Goal: Task Accomplishment & Management: Manage account settings

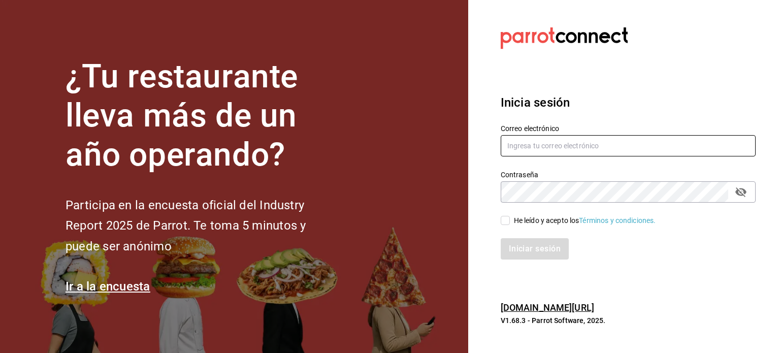
type input "[EMAIL_ADDRESS][DOMAIN_NAME]"
click at [504, 219] on input "He leído y acepto los Términos y condiciones." at bounding box center [505, 220] width 9 height 9
checkbox input "true"
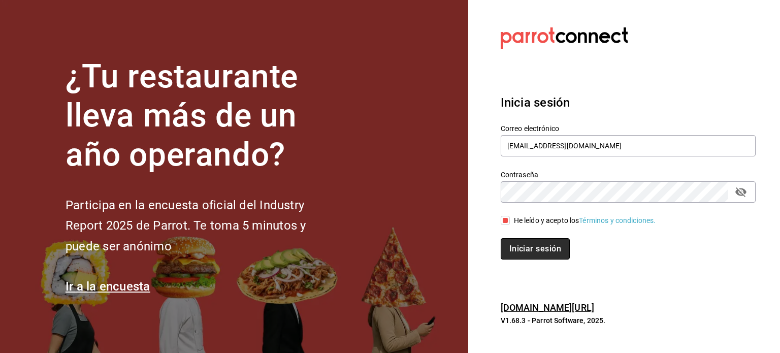
click at [550, 250] on button "Iniciar sesión" at bounding box center [535, 248] width 69 height 21
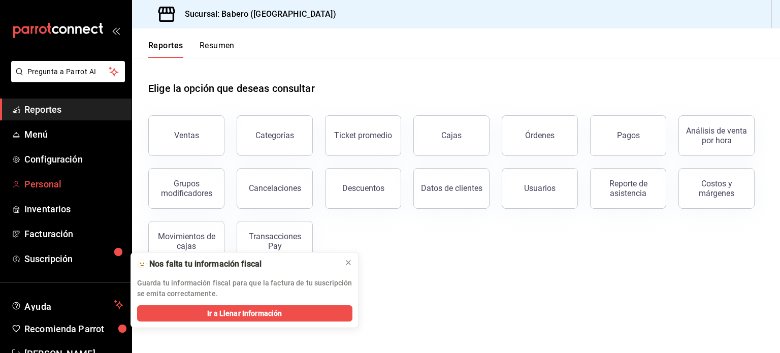
click at [36, 184] on span "Personal" at bounding box center [73, 184] width 99 height 14
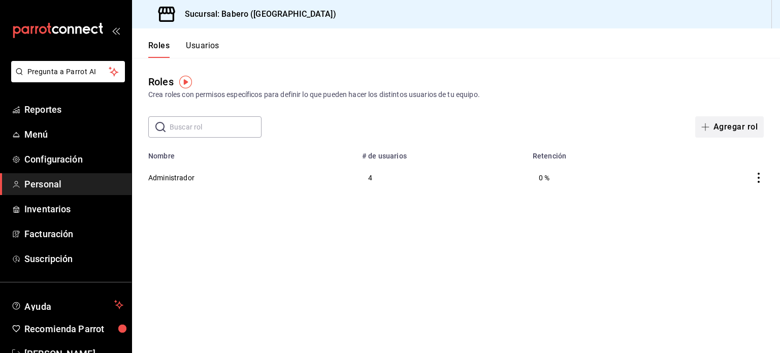
click at [737, 132] on button "Agregar rol" at bounding box center [729, 126] width 69 height 21
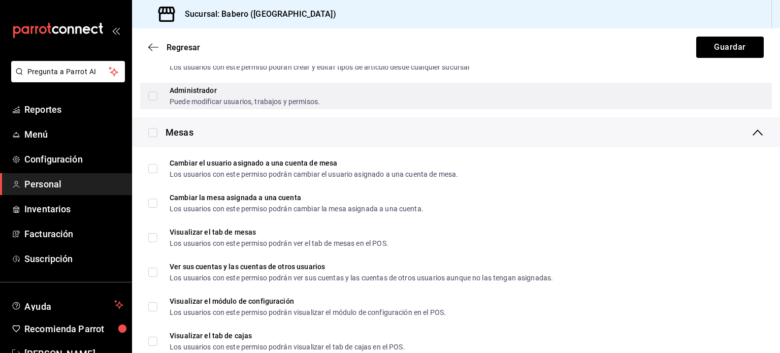
scroll to position [254, 0]
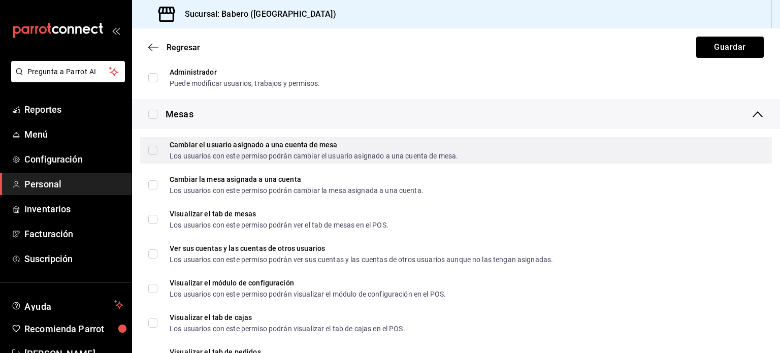
type input "Mesero"
click at [154, 153] on input "Cambiar el usuario asignado a una cuenta de mesa Los usuarios con este permiso …" at bounding box center [152, 150] width 9 height 9
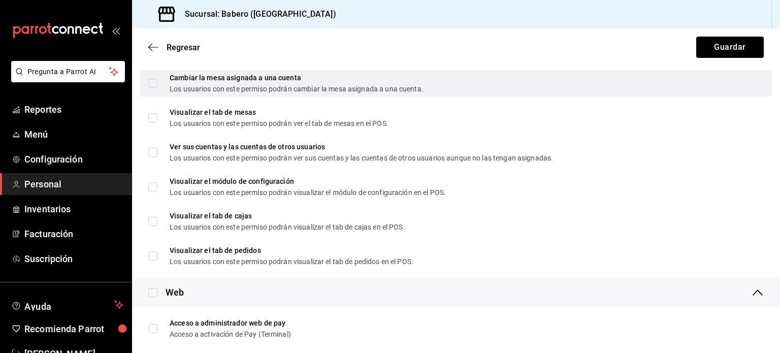
scroll to position [305, 0]
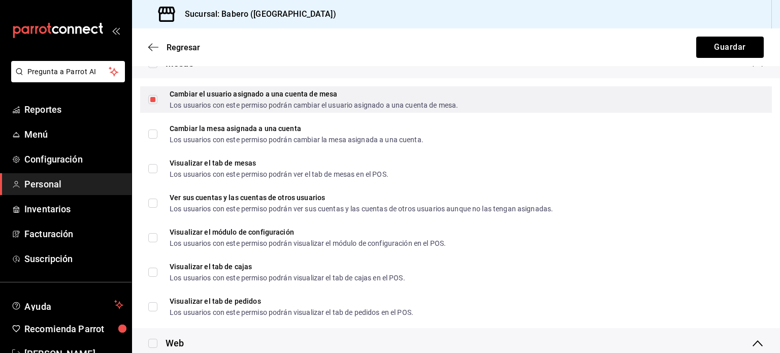
click at [151, 103] on input "Cambiar el usuario asignado a una cuenta de mesa Los usuarios con este permiso …" at bounding box center [152, 99] width 9 height 9
checkbox input "false"
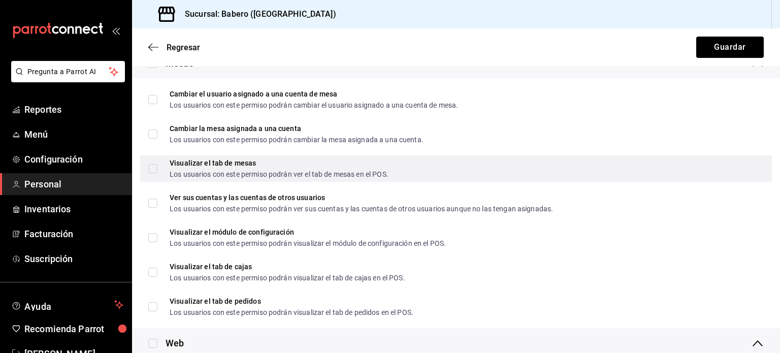
click at [152, 174] on label "Visualizar el tab de mesas Los usuarios con este permiso podrán ver el tab de m…" at bounding box center [268, 169] width 240 height 18
click at [152, 173] on input "Visualizar el tab de mesas Los usuarios con este permiso podrán ver el tab de m…" at bounding box center [152, 168] width 9 height 9
click at [152, 166] on input "Visualizar el tab de mesas Los usuarios con este permiso podrán ver el tab de m…" at bounding box center [152, 168] width 9 height 9
checkbox input "true"
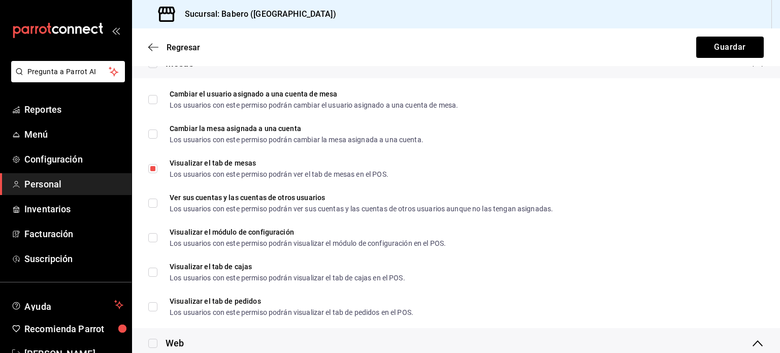
scroll to position [356, 0]
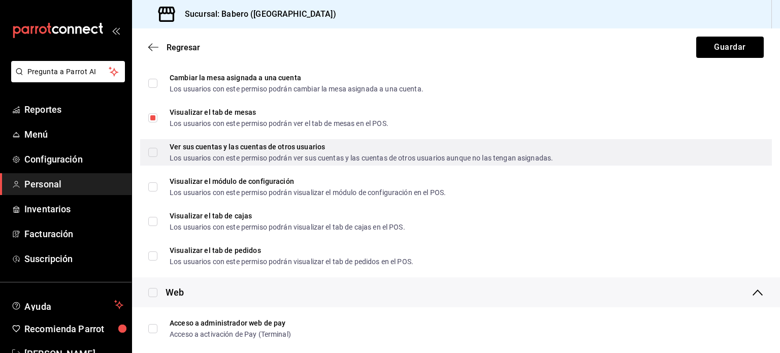
click at [156, 153] on input "Ver sus cuentas y las cuentas de otros usuarios Los usuarios con este permiso p…" at bounding box center [152, 152] width 9 height 9
checkbox input "true"
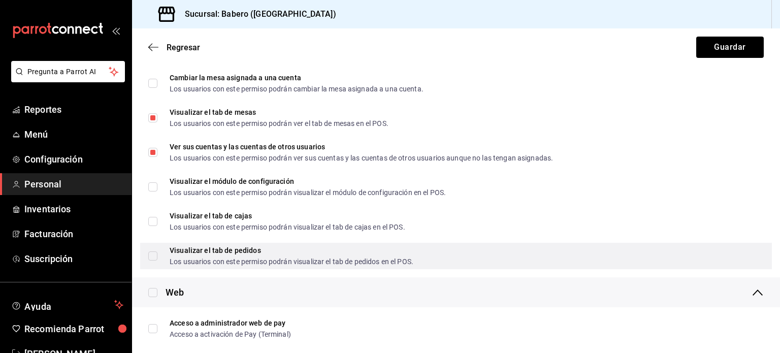
click at [152, 255] on input "Visualizar el tab de pedidos Los usuarios con este permiso podrán visualizar el…" at bounding box center [152, 255] width 9 height 9
checkbox input "true"
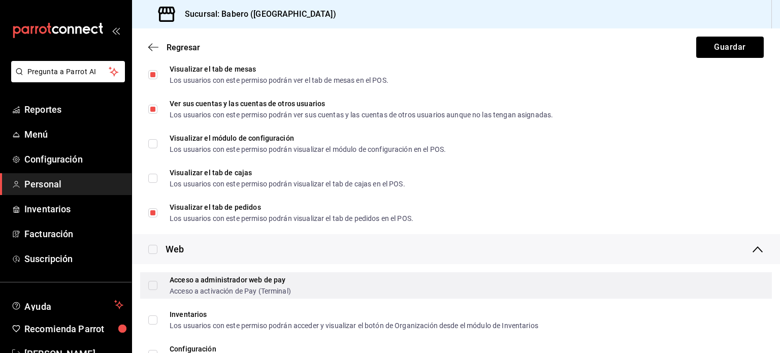
scroll to position [508, 0]
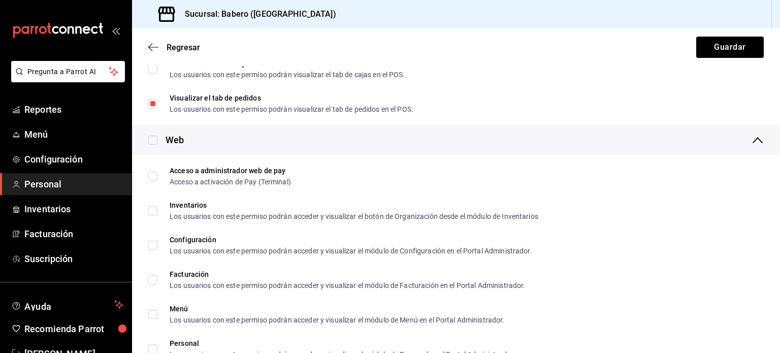
click at [529, 39] on div "Regresar Guardar" at bounding box center [456, 47] width 648 height 38
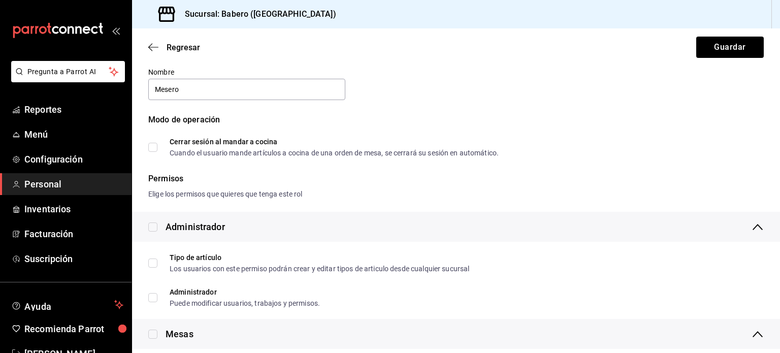
scroll to position [0, 0]
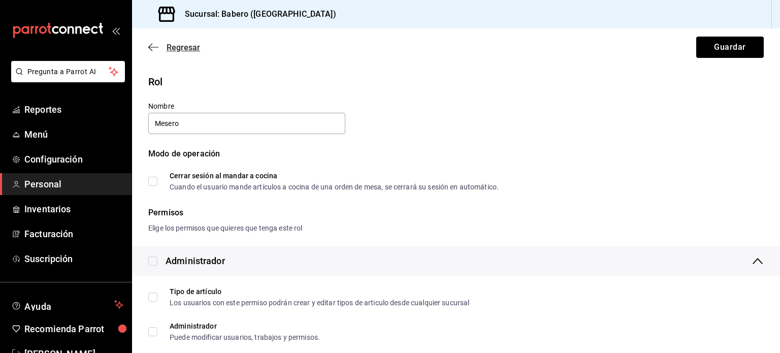
click at [172, 47] on span "Regresar" at bounding box center [184, 48] width 34 height 10
